Goal: Obtain resource: Obtain resource

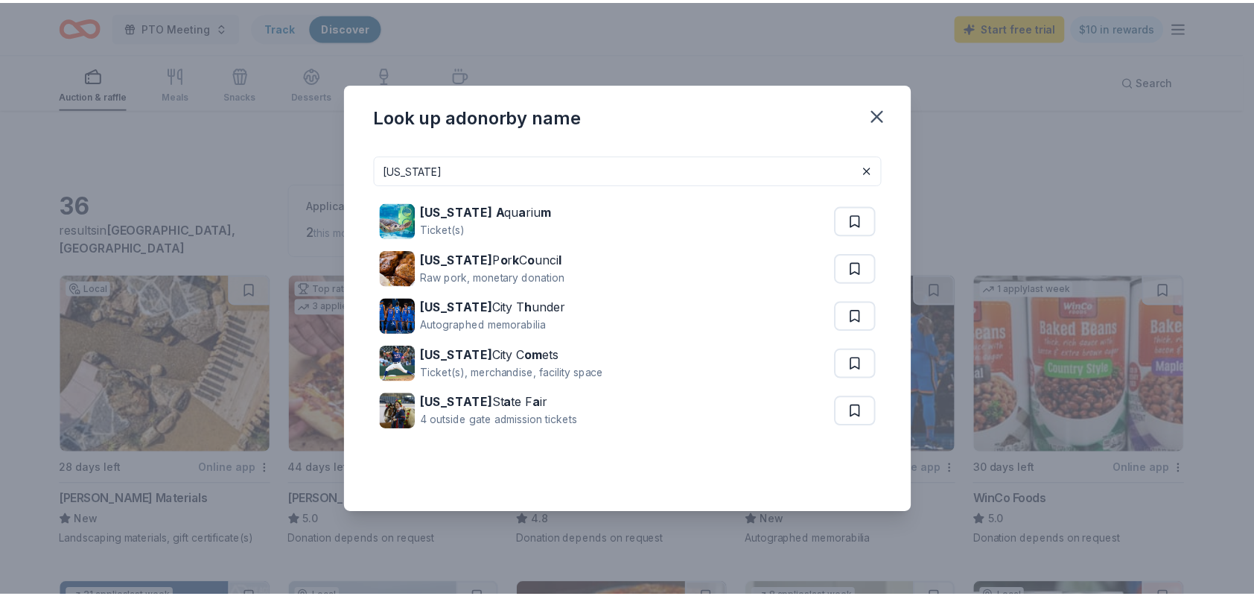
scroll to position [1093, 0]
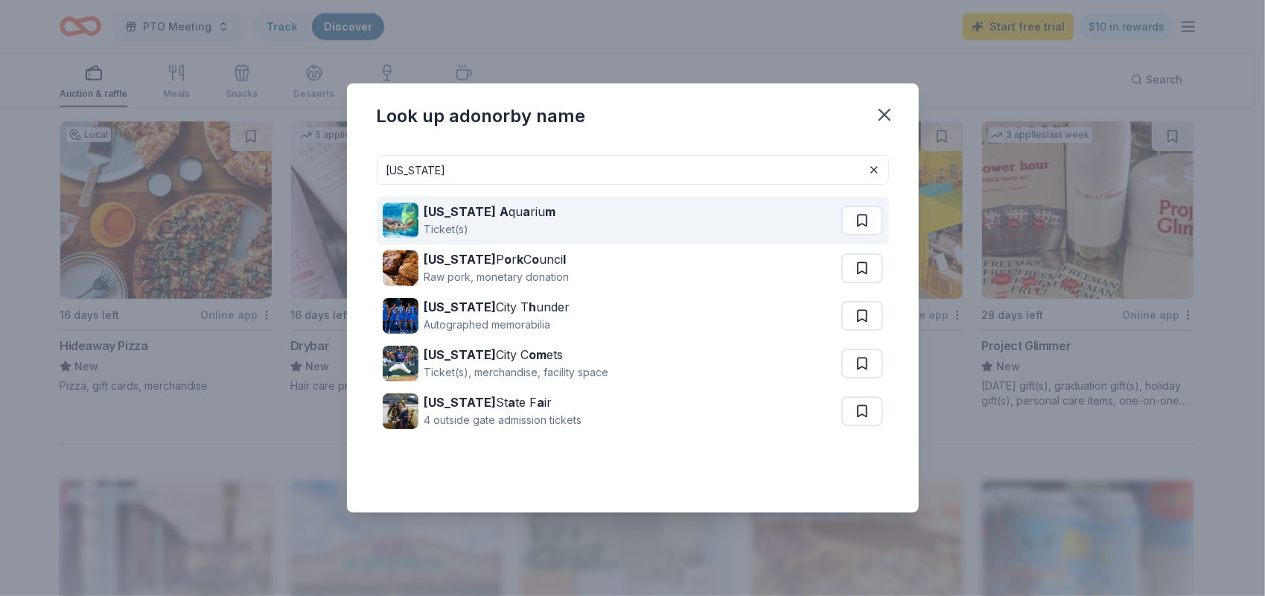
click at [497, 216] on div "Oklahoma A qu a riu m" at bounding box center [490, 212] width 132 height 18
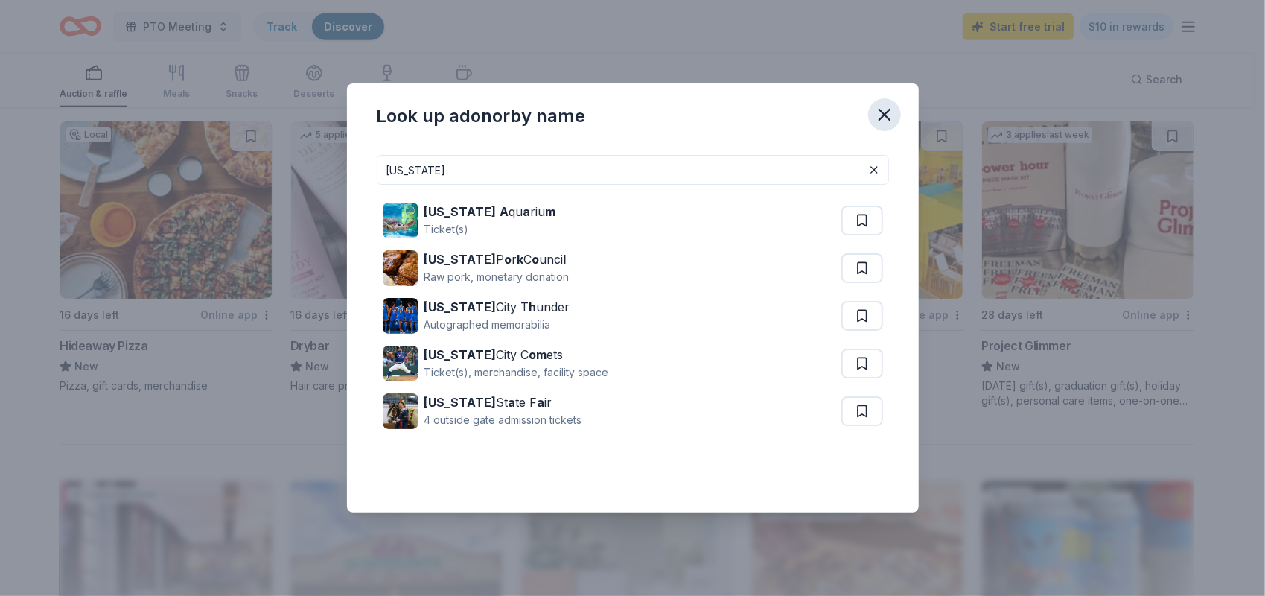
click at [883, 115] on icon "button" at bounding box center [884, 114] width 10 height 10
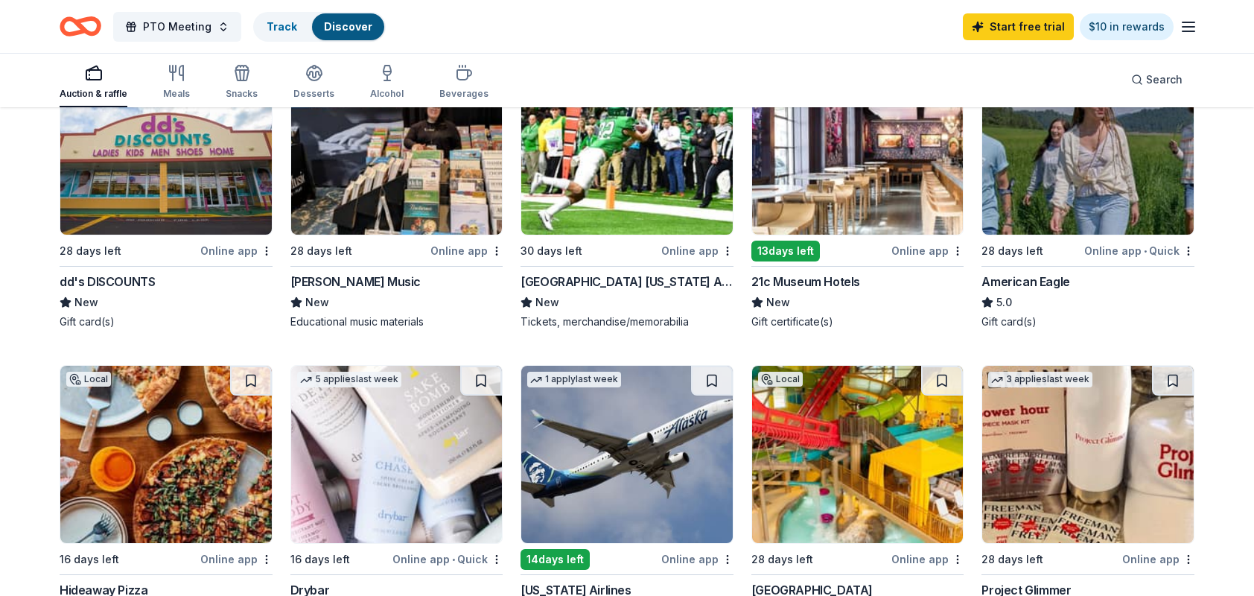
scroll to position [0, 0]
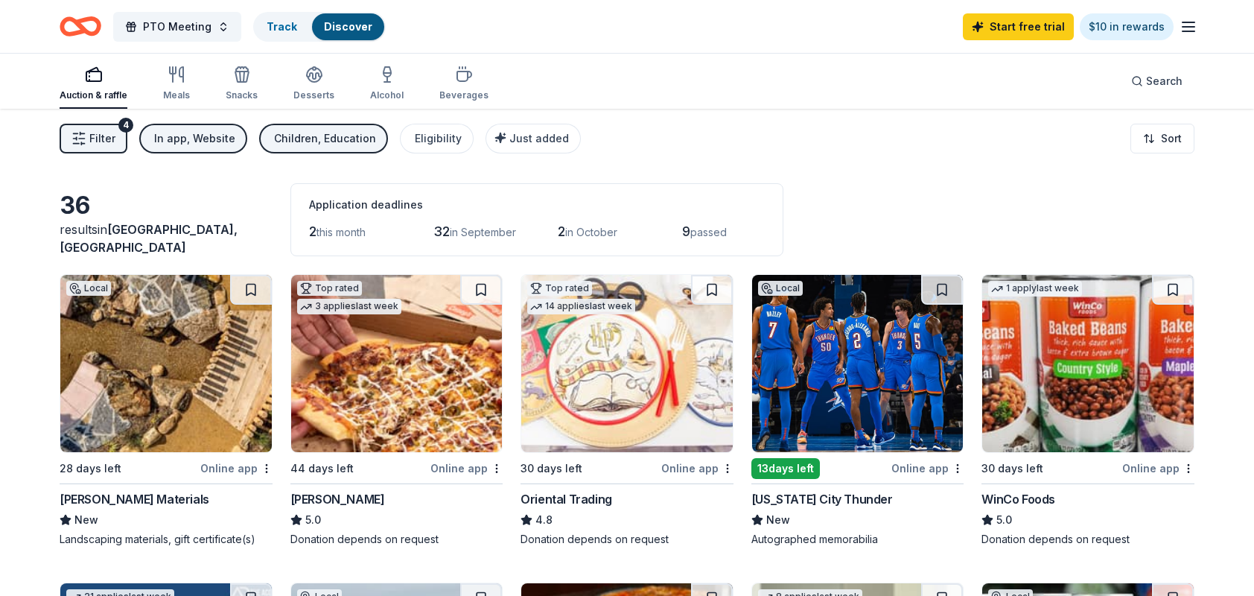
click at [189, 140] on div "In app, Website" at bounding box center [194, 139] width 81 height 18
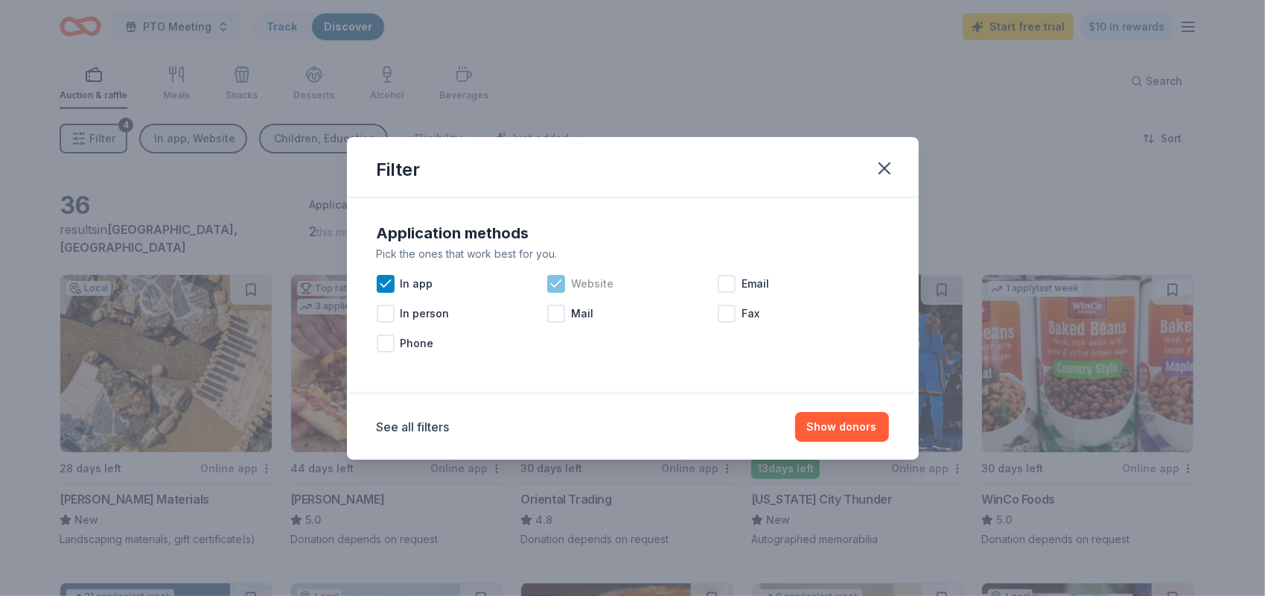
click at [554, 281] on icon at bounding box center [556, 283] width 15 height 15
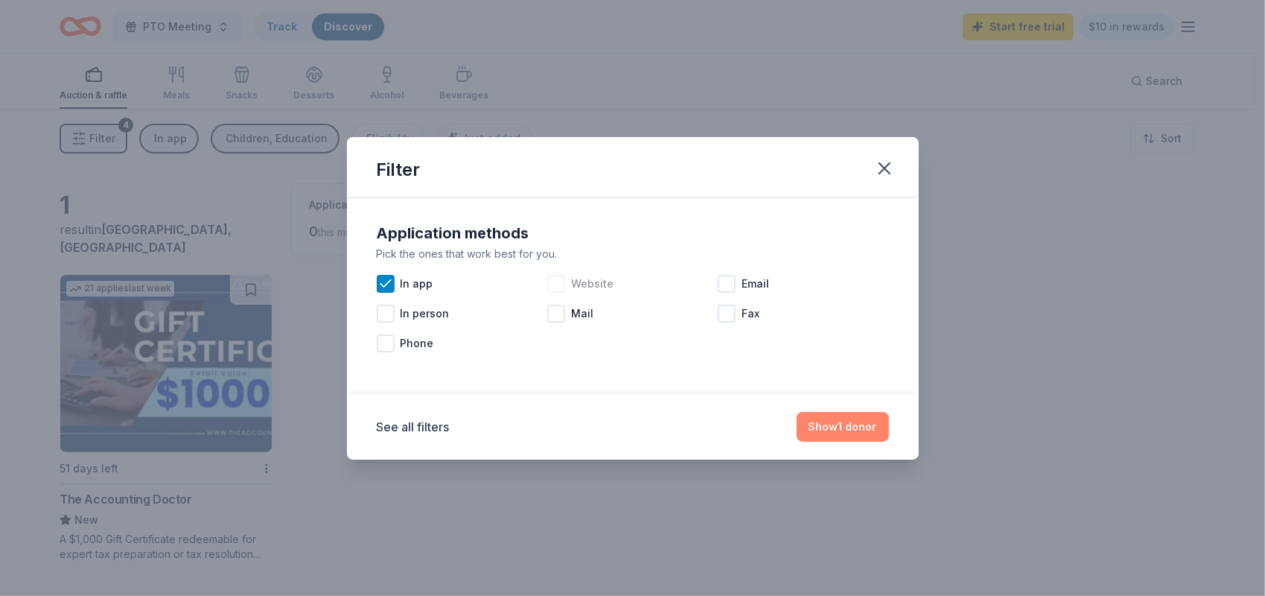
click at [874, 423] on button "Show 1 donor" at bounding box center [843, 427] width 92 height 30
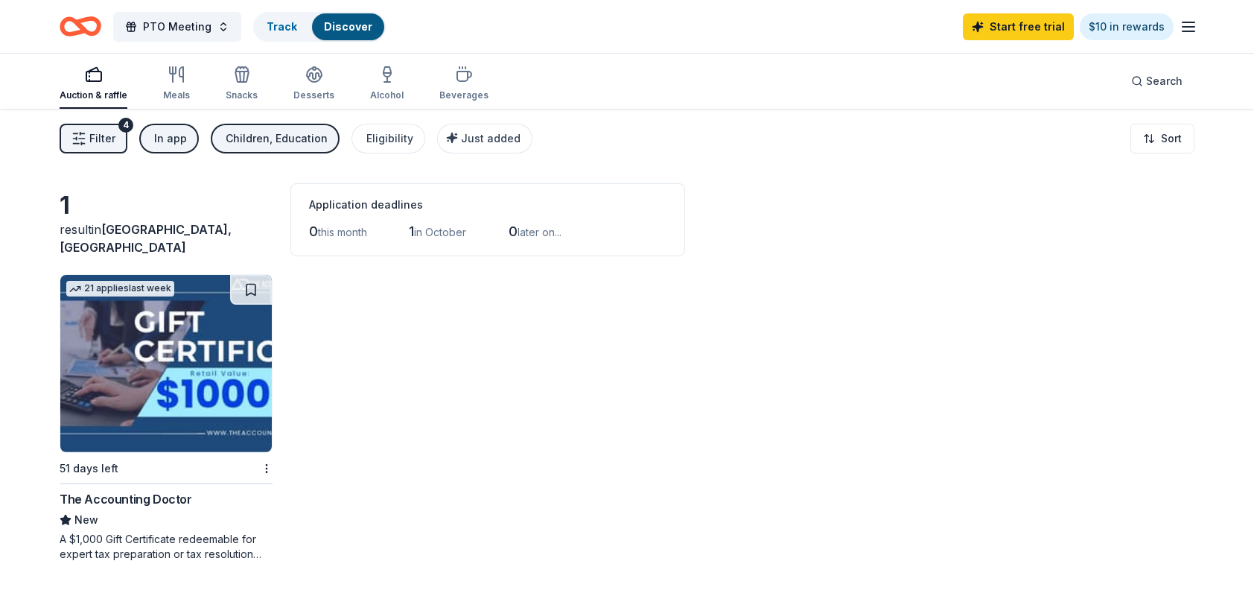
click at [179, 139] on div "In app" at bounding box center [170, 139] width 33 height 18
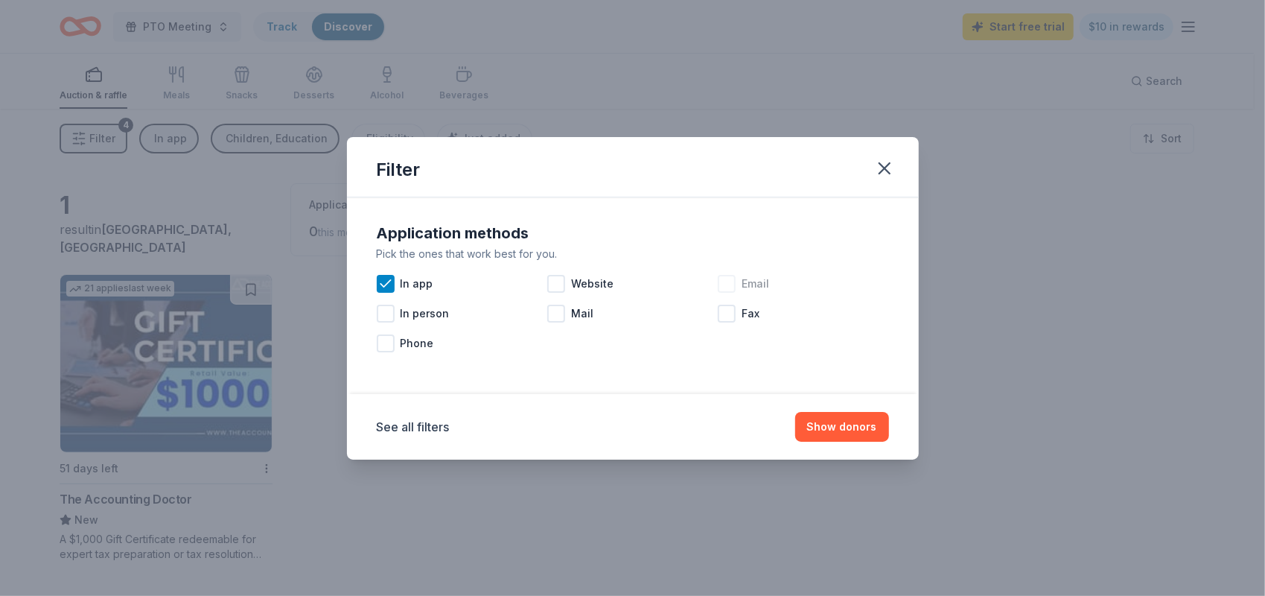
click at [739, 283] on div "Email" at bounding box center [803, 284] width 171 height 30
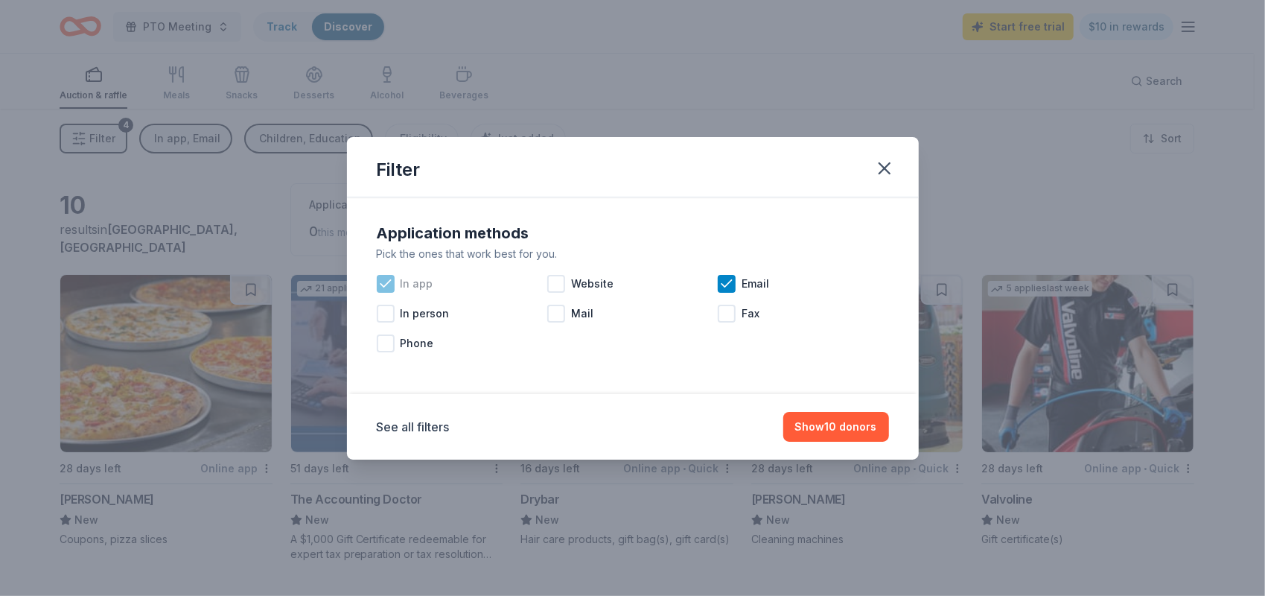
click at [383, 285] on icon at bounding box center [386, 283] width 10 height 7
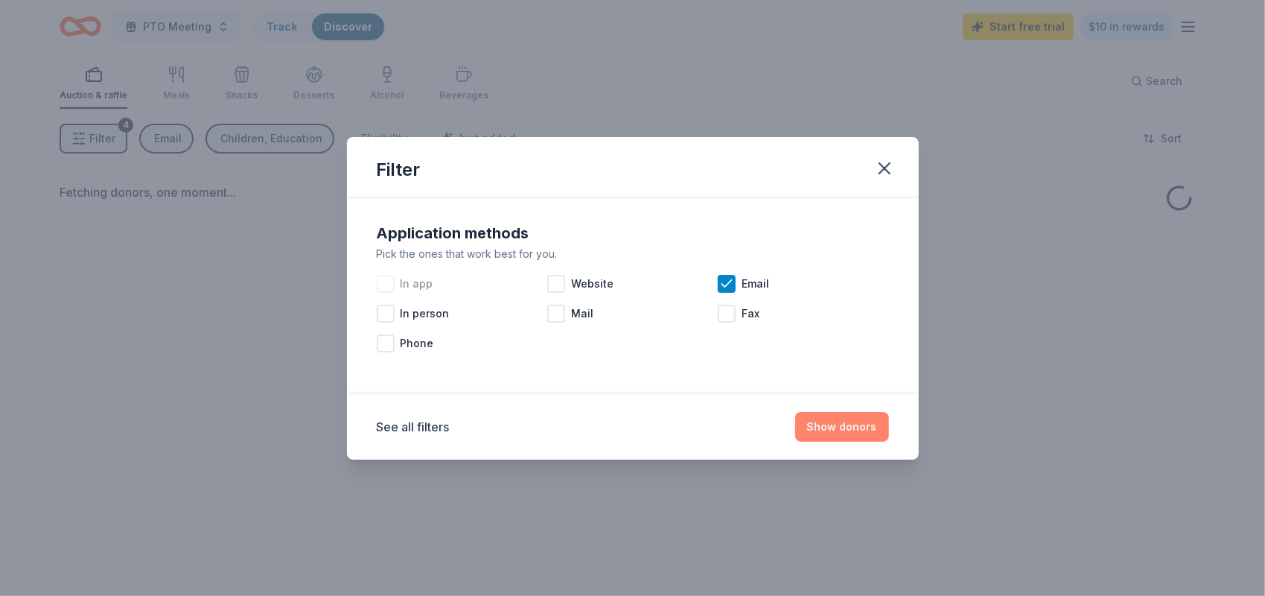
click at [850, 420] on button "Show donors" at bounding box center [842, 427] width 94 height 30
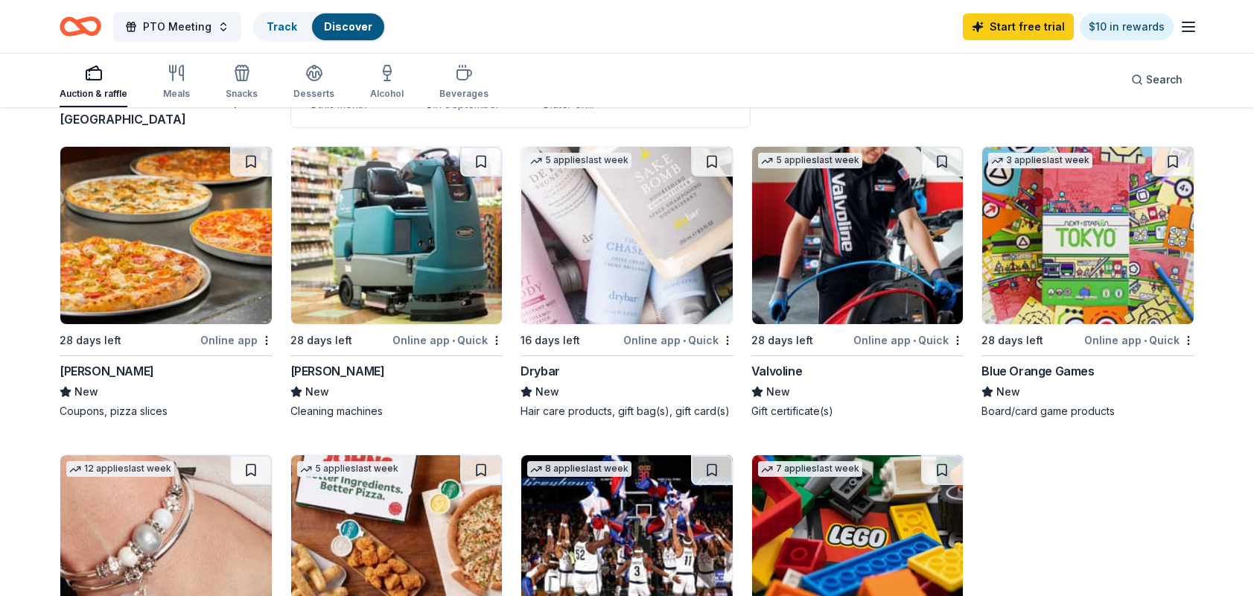
scroll to position [125, 0]
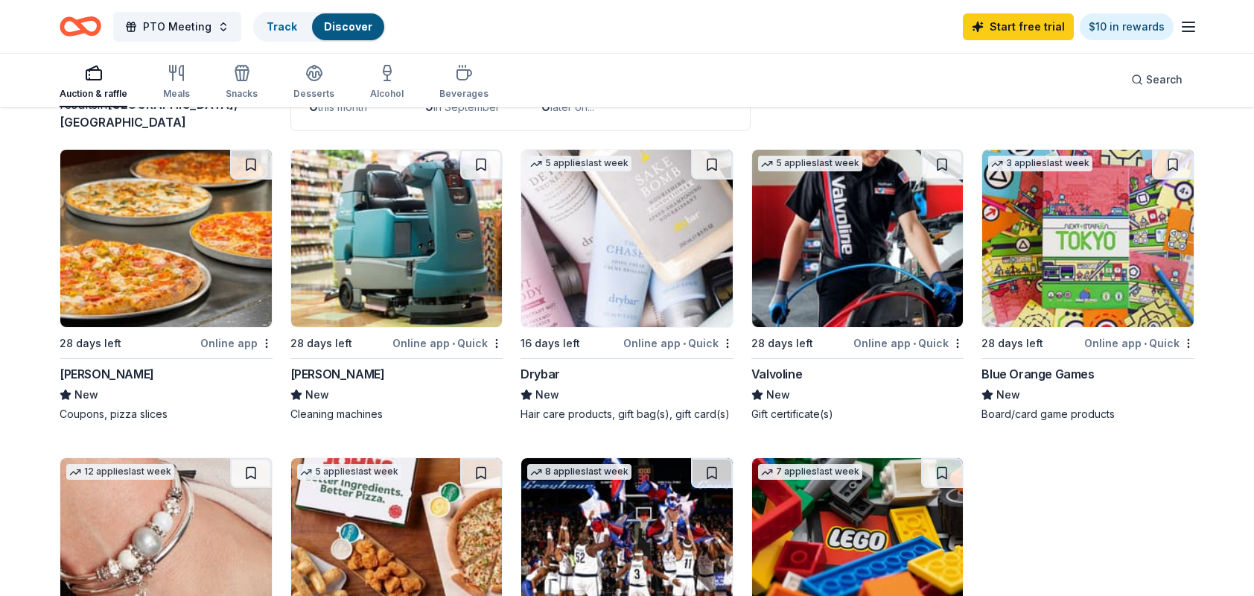
click at [378, 262] on img at bounding box center [396, 238] width 211 height 177
click at [487, 162] on button at bounding box center [481, 165] width 42 height 30
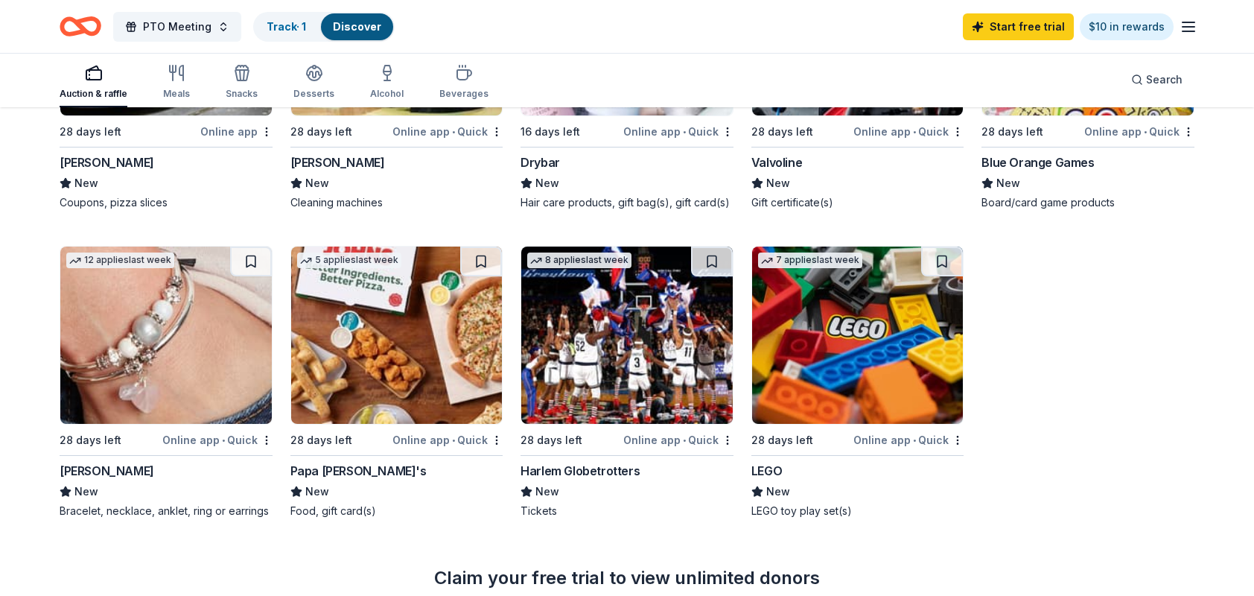
scroll to position [343, 0]
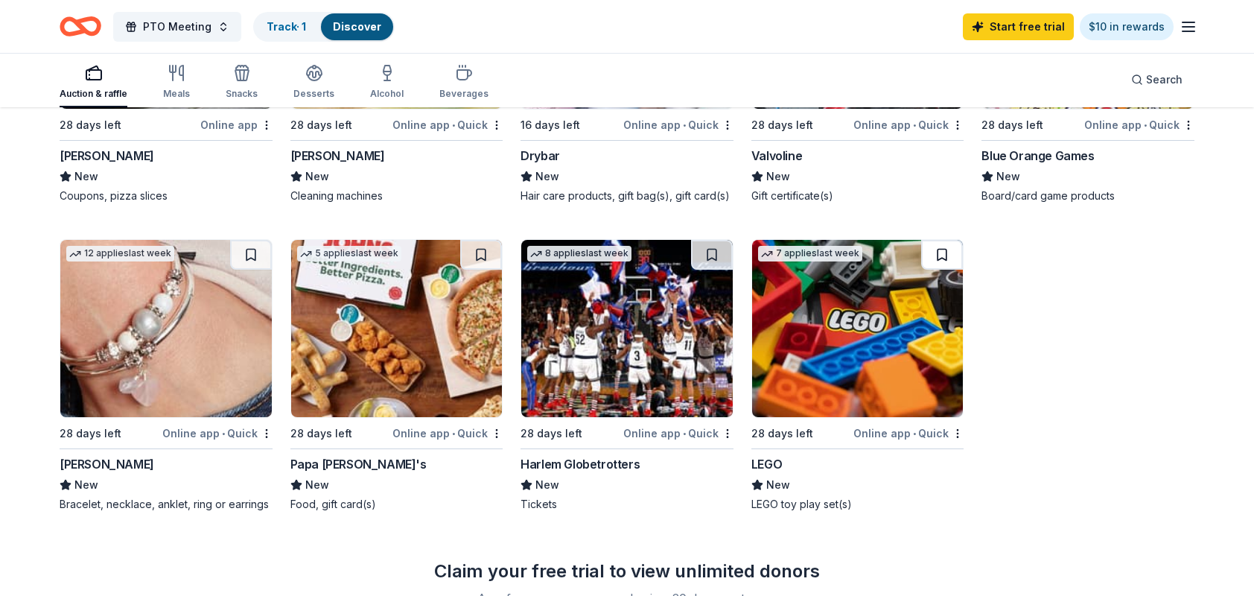
click at [947, 247] on button at bounding box center [942, 255] width 42 height 30
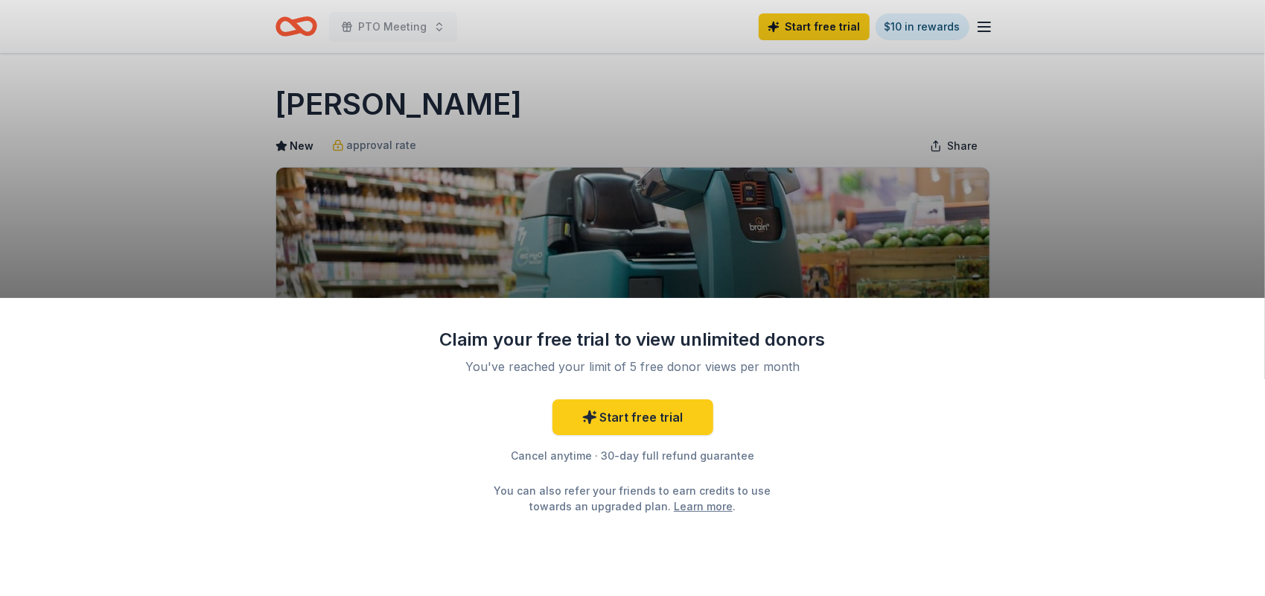
click at [1171, 223] on div "Claim your free trial to view unlimited donors You've reached your limit of 5 f…" at bounding box center [632, 298] width 1265 height 596
